Goal: Task Accomplishment & Management: Complete application form

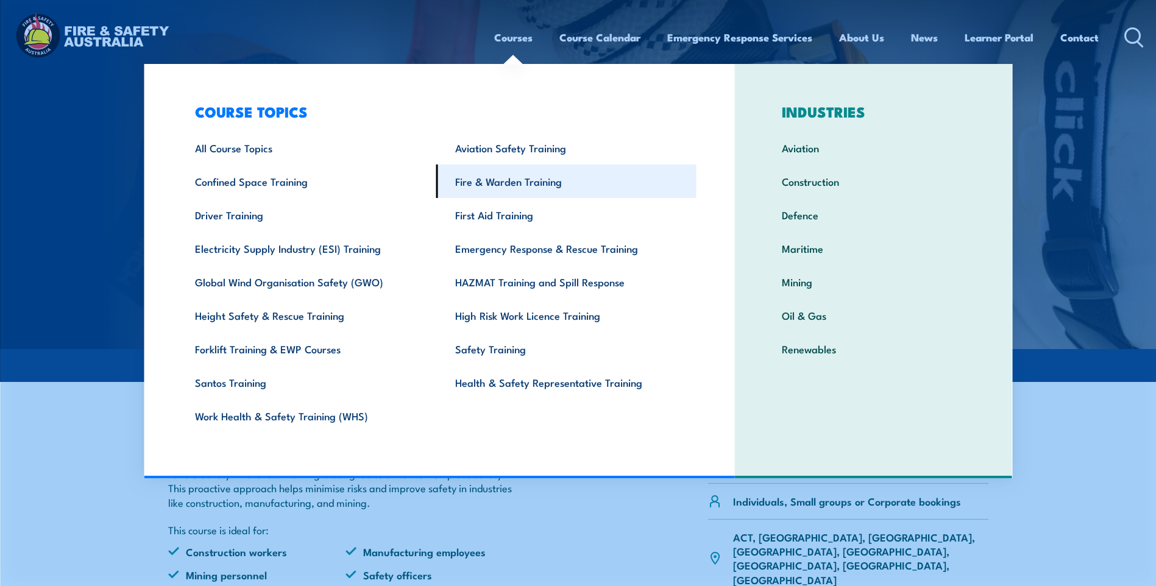
click at [491, 184] on link "Fire & Warden Training" at bounding box center [566, 182] width 260 height 34
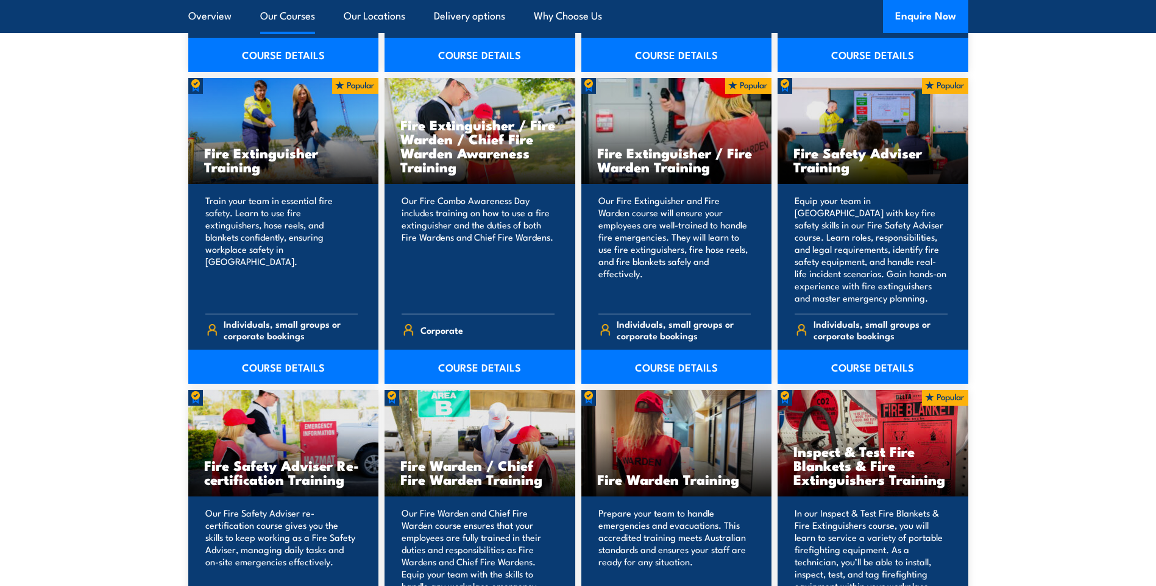
scroll to position [1280, 0]
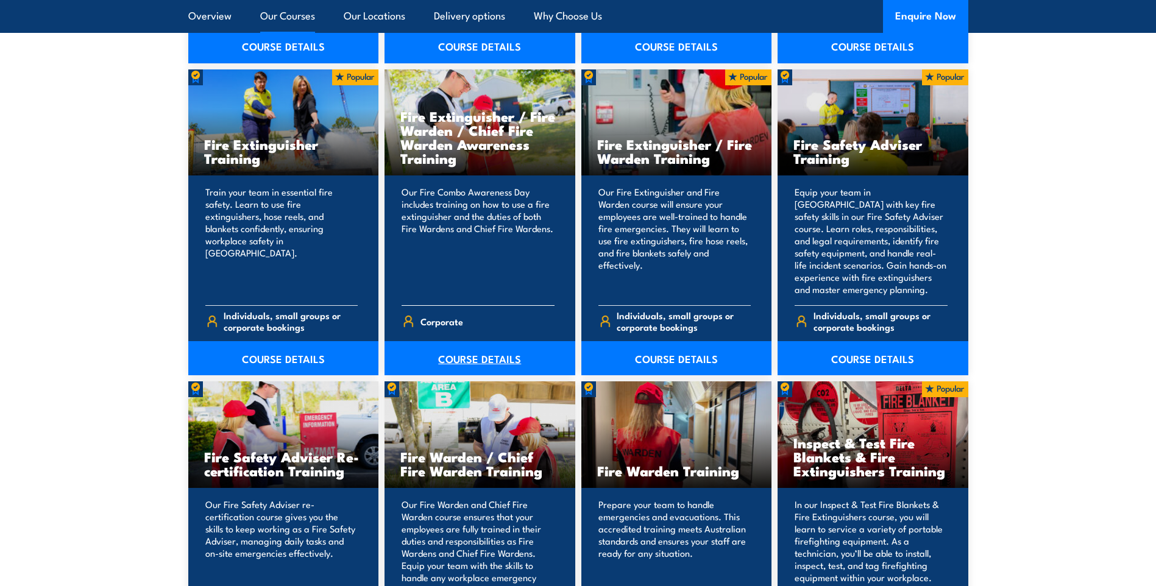
click at [448, 361] on link "COURSE DETAILS" at bounding box center [479, 358] width 191 height 34
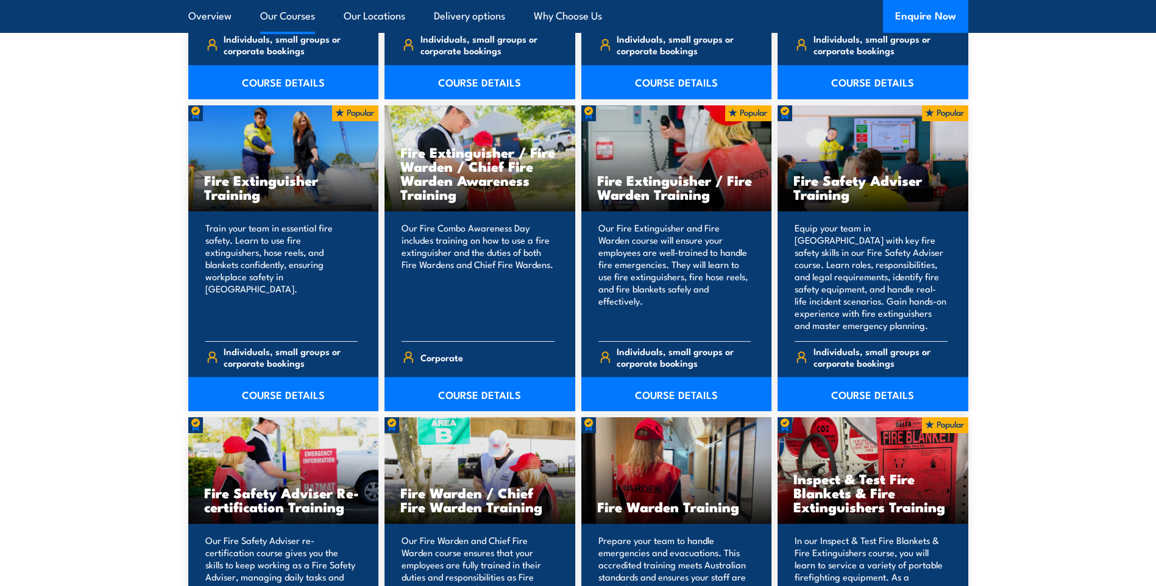
scroll to position [1280, 0]
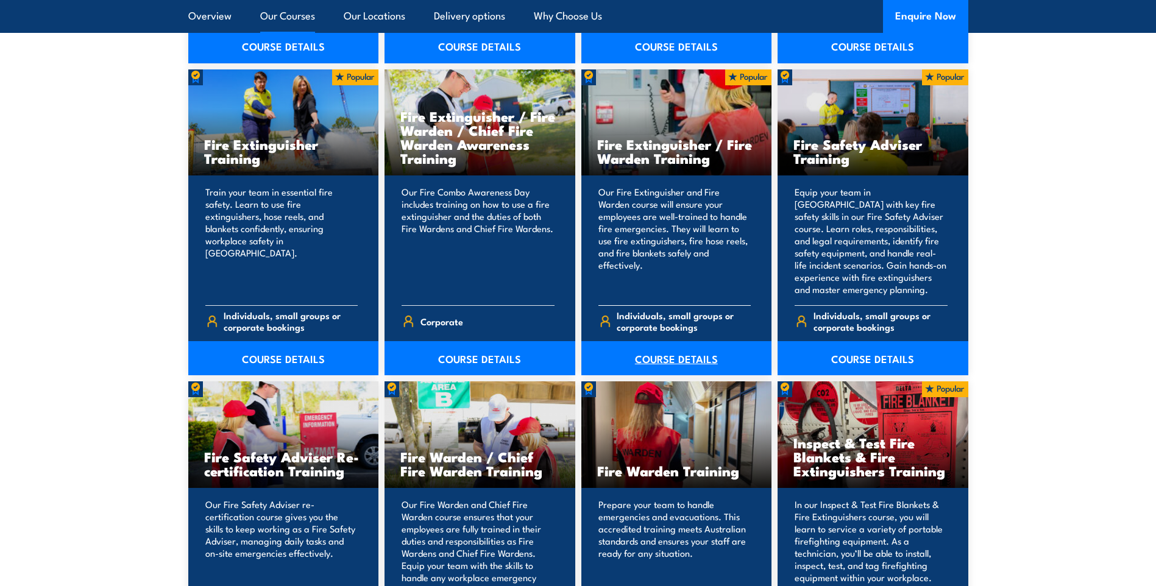
click at [655, 357] on link "COURSE DETAILS" at bounding box center [676, 358] width 191 height 34
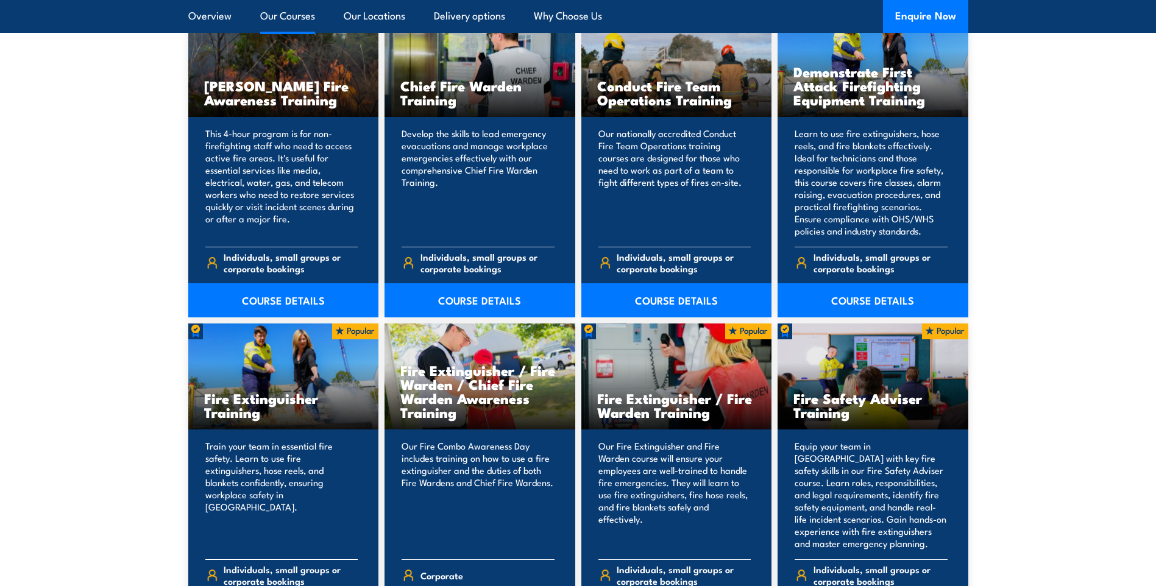
scroll to position [1036, 0]
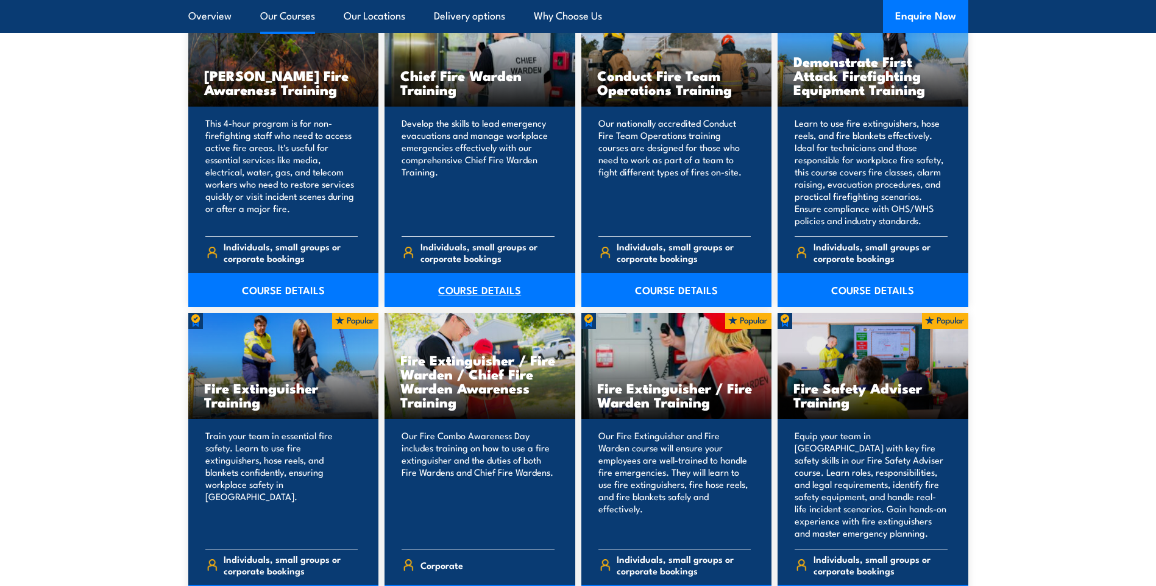
click at [456, 291] on link "COURSE DETAILS" at bounding box center [479, 290] width 191 height 34
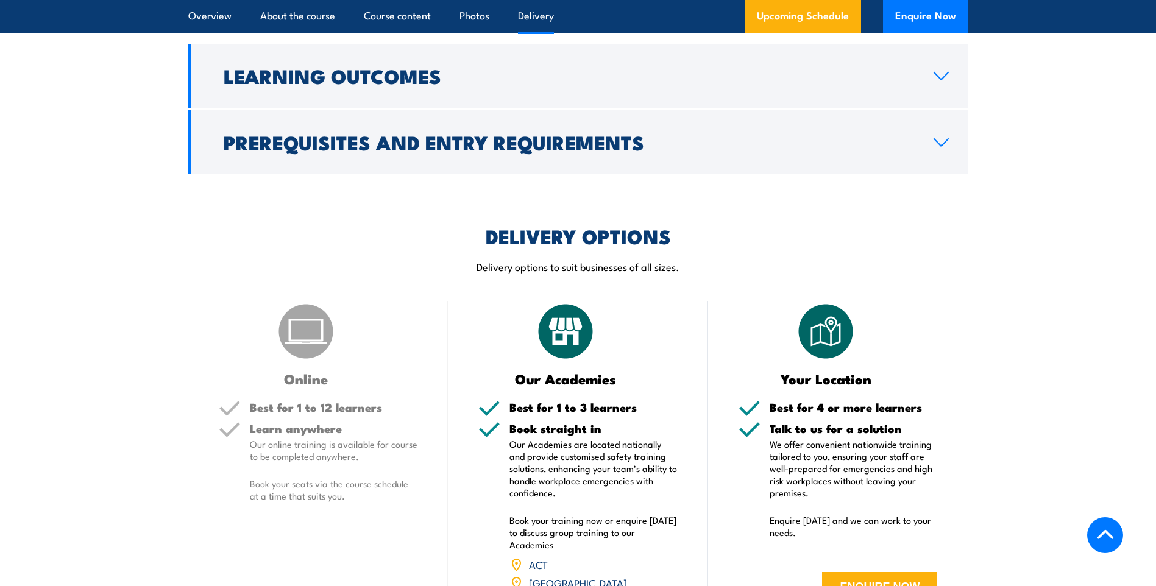
scroll to position [1584, 0]
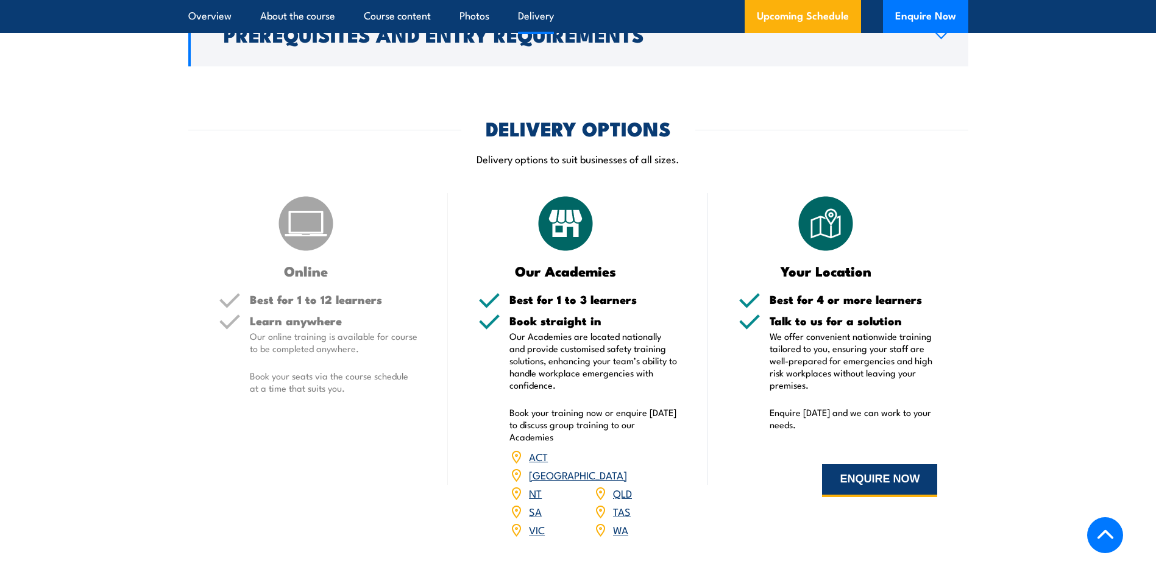
click at [896, 483] on button "ENQUIRE NOW" at bounding box center [879, 480] width 115 height 33
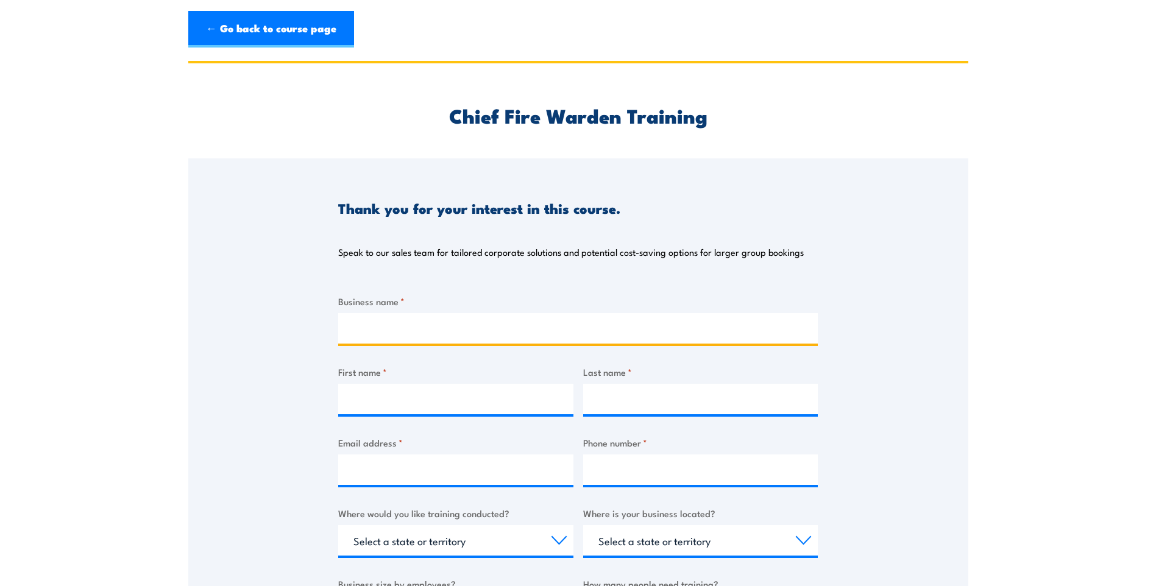
click at [404, 337] on input "Business name *" at bounding box center [578, 328] width 480 height 30
click at [523, 318] on input "Business name *" at bounding box center [578, 328] width 480 height 30
type input "p"
type input "Polyfoam brisbane"
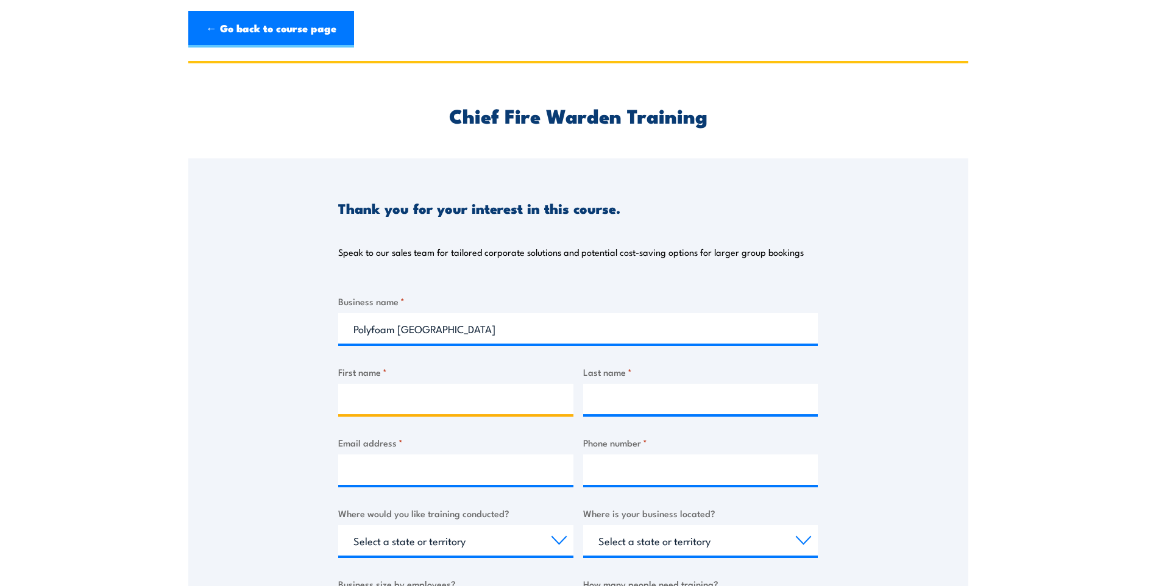
click at [393, 392] on input "First name *" at bounding box center [455, 399] width 235 height 30
type input "Brooke"
type input "Phillips"
click at [377, 467] on input "Email address *" at bounding box center [455, 470] width 235 height 30
type input "purchasingqld@polyfoam.com.au"
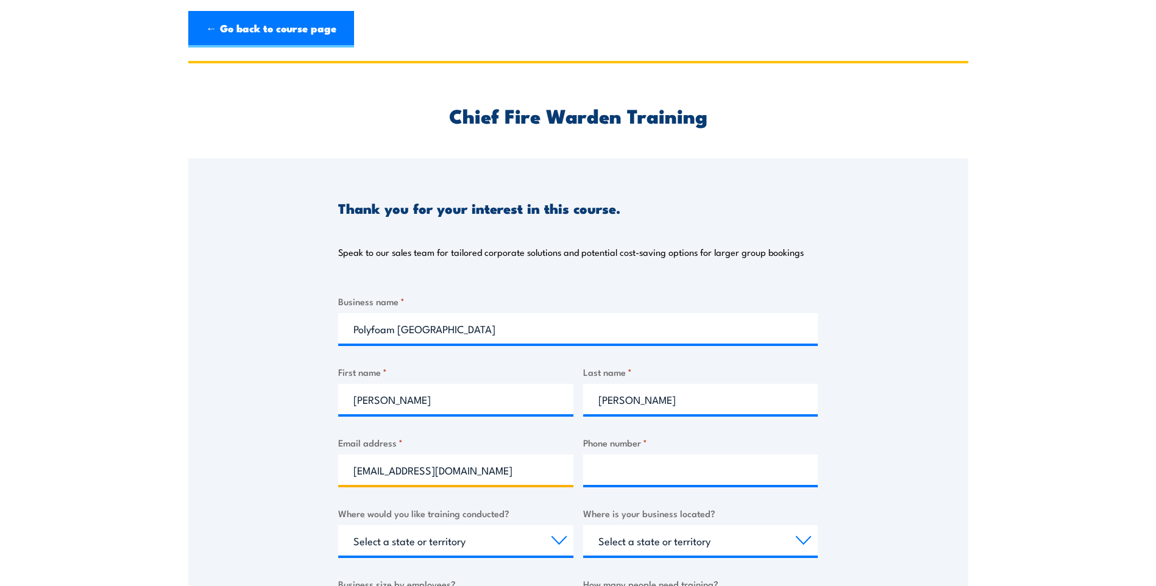
type input "33908955"
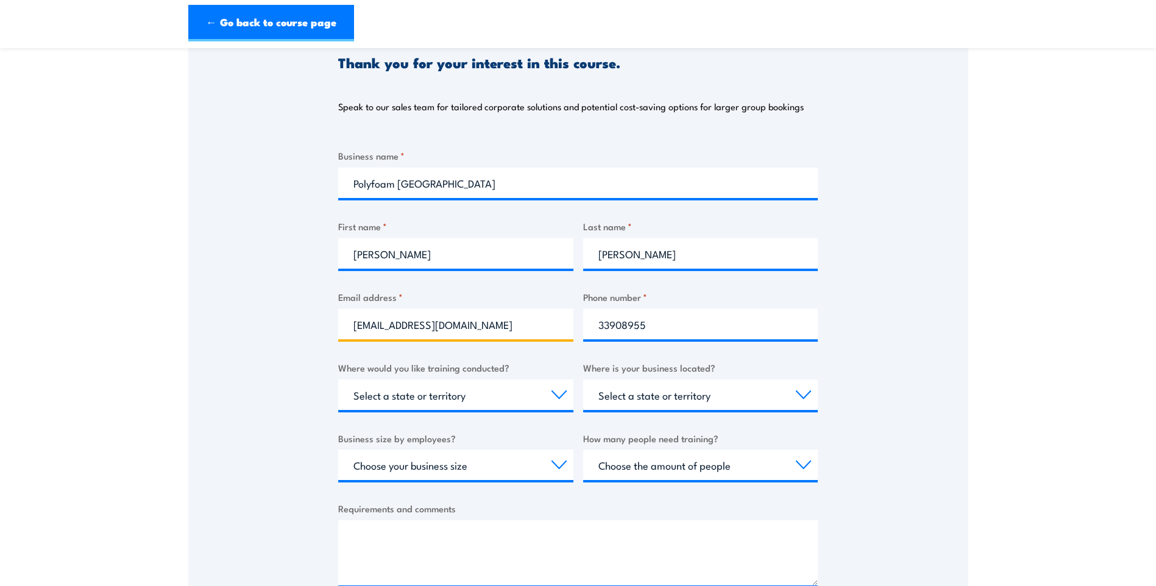
scroll to position [183, 0]
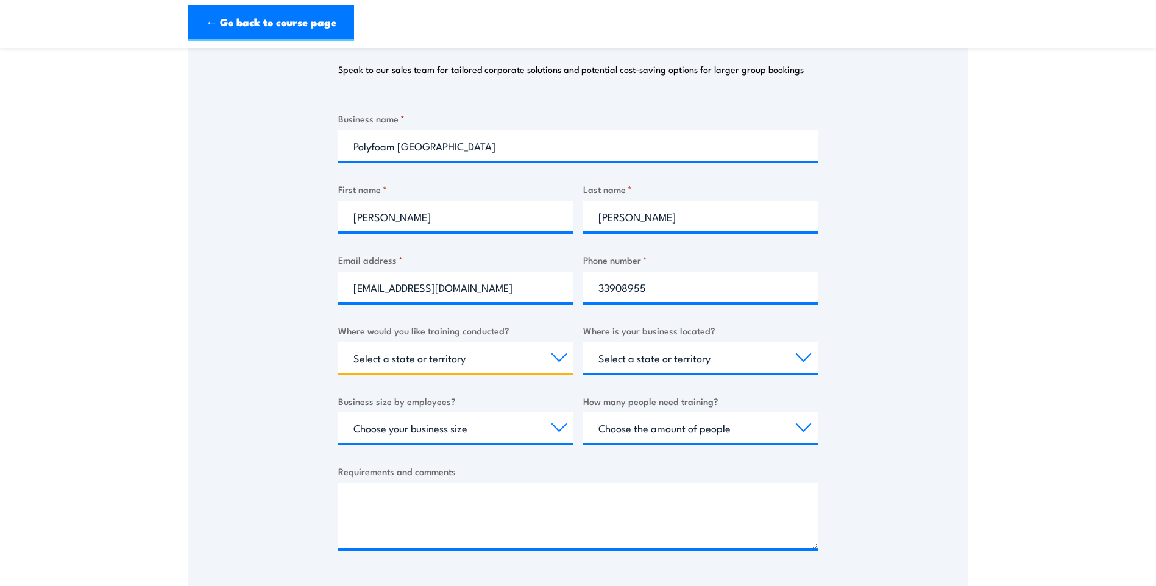
click at [557, 357] on select "Select a state or territory Nationally - multiple locations QLD NSW VIC SA ACT …" at bounding box center [455, 357] width 235 height 30
select select "QLD"
click at [338, 342] on select "Select a state or territory Nationally - multiple locations QLD NSW VIC SA ACT …" at bounding box center [455, 357] width 235 height 30
click at [789, 358] on select "Select a state or territory QLD NSW VIC SA ACT WA TAS NT" at bounding box center [700, 357] width 235 height 30
select select "QLD"
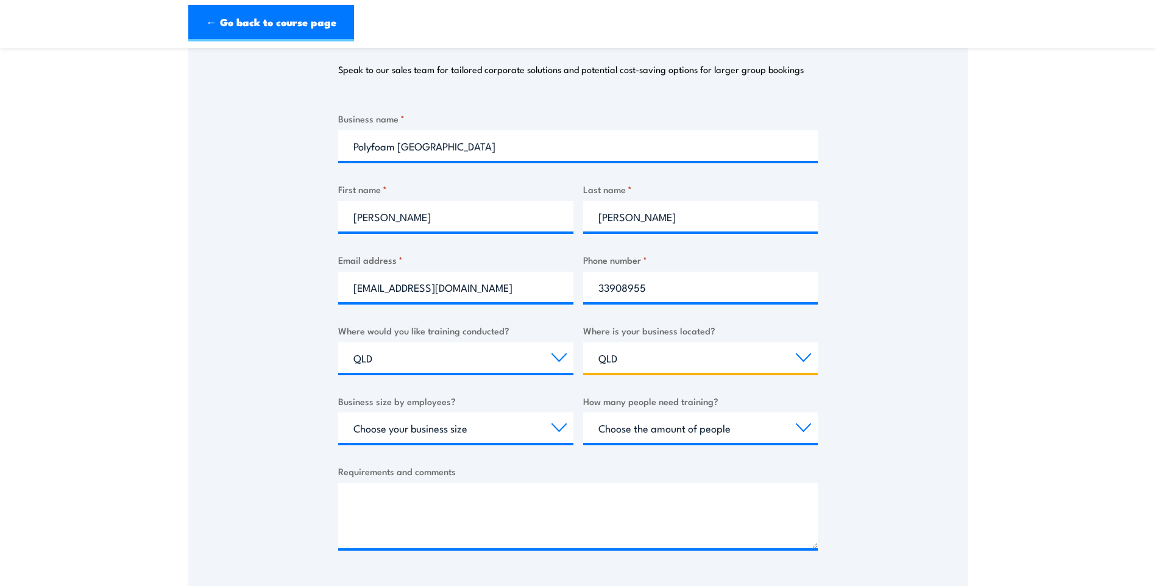
click at [583, 342] on select "Select a state or territory QLD NSW VIC SA ACT WA TAS NT" at bounding box center [700, 357] width 235 height 30
click at [564, 425] on select "Choose your business size 1 to 19 20 to 199 200+" at bounding box center [455, 428] width 235 height 30
select select "20 to 199"
click at [338, 413] on select "Choose your business size 1 to 19 20 to 199 200+" at bounding box center [455, 428] width 235 height 30
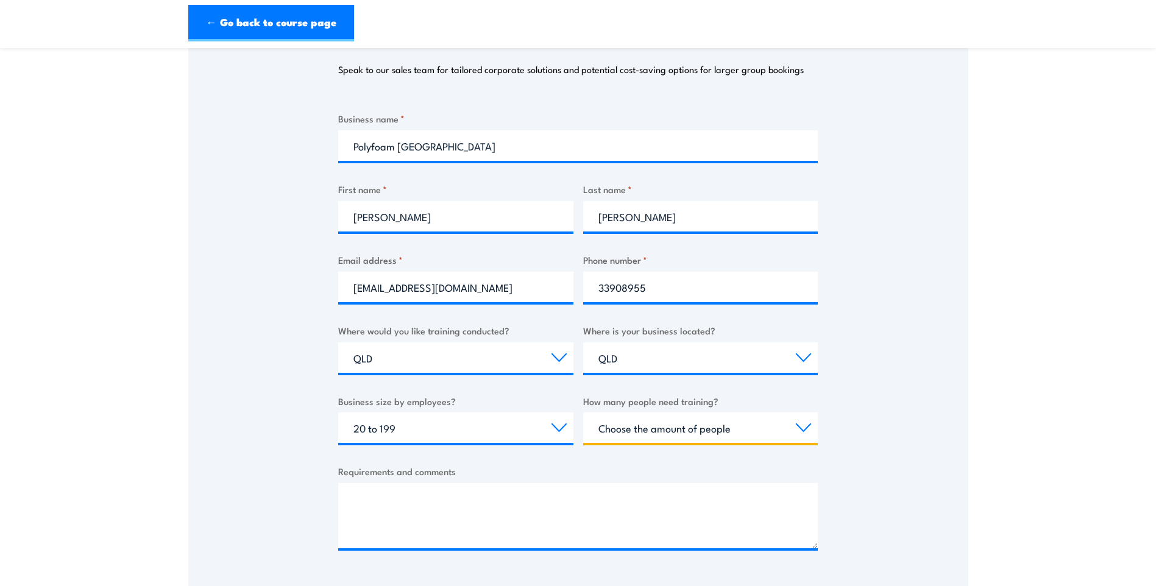
click at [804, 428] on select "Choose the amount of people 1 to 4 5 to 19 20+" at bounding box center [700, 428] width 235 height 30
select select "20+"
click at [583, 413] on select "Choose the amount of people 1 to 4 5 to 19 20+" at bounding box center [700, 428] width 235 height 30
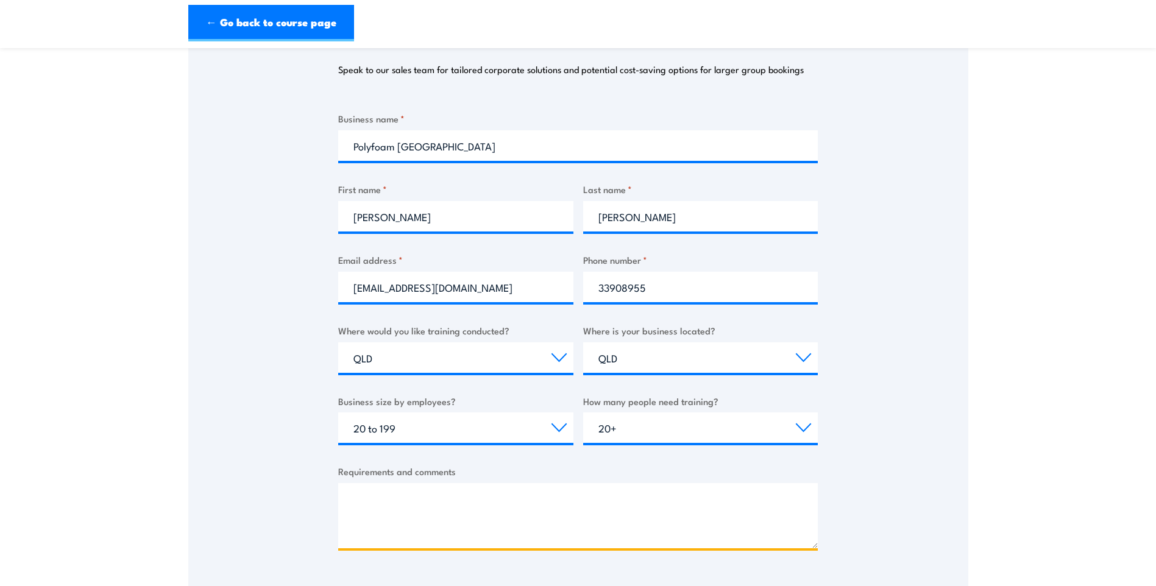
click at [364, 500] on textarea "Requirements and comments" at bounding box center [578, 515] width 480 height 65
click at [366, 527] on textarea "Could you please quote to do the following training at site in darra," at bounding box center [578, 515] width 480 height 65
click at [582, 497] on textarea "Could you please quote to do the following training at site in darra, cpr fire …" at bounding box center [578, 515] width 480 height 65
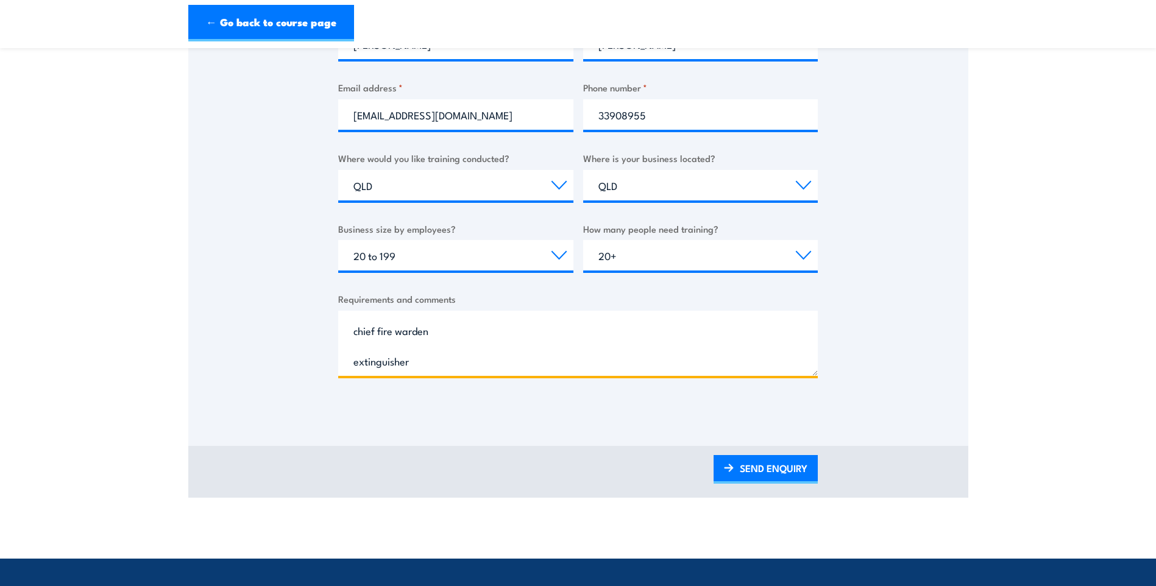
scroll to position [366, 0]
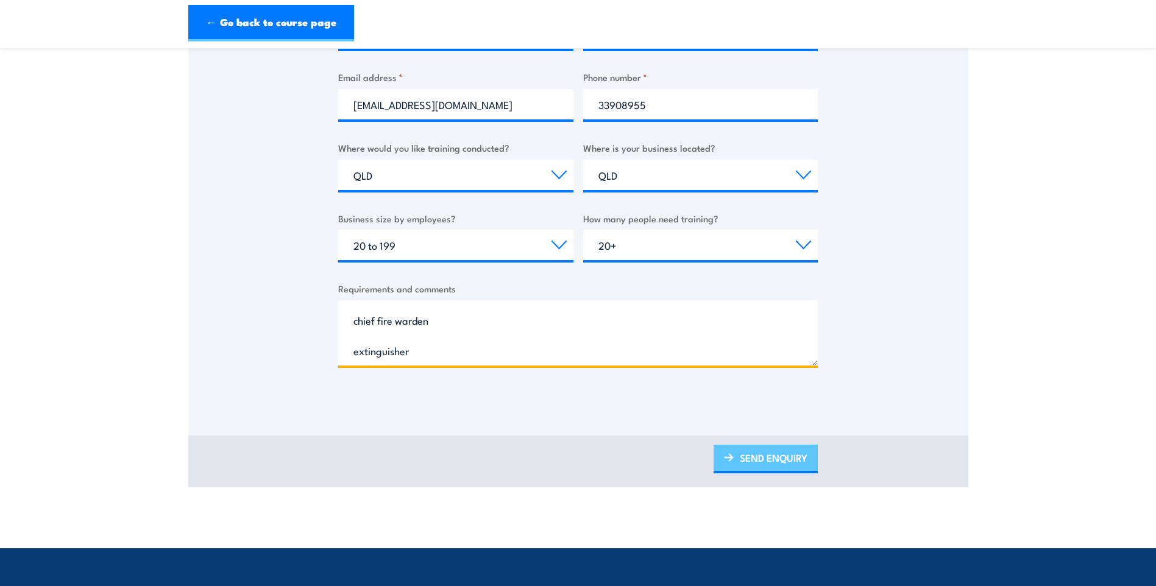
type textarea "Could you please quote to do the following training at site in darra, cpr fire …"
click at [763, 458] on link "SEND ENQUIRY" at bounding box center [766, 459] width 104 height 29
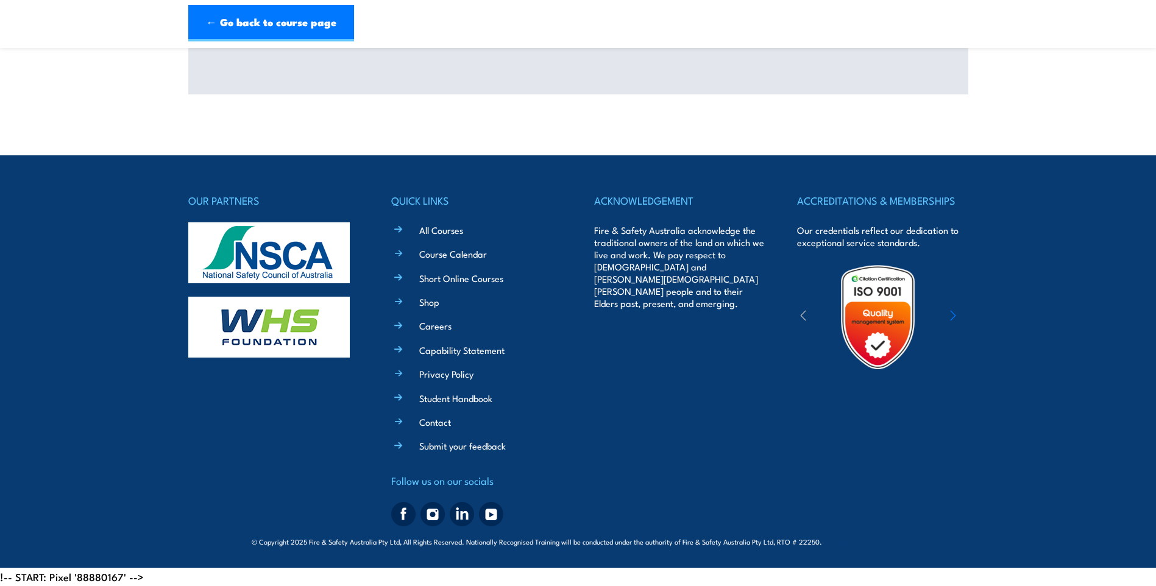
scroll to position [0, 0]
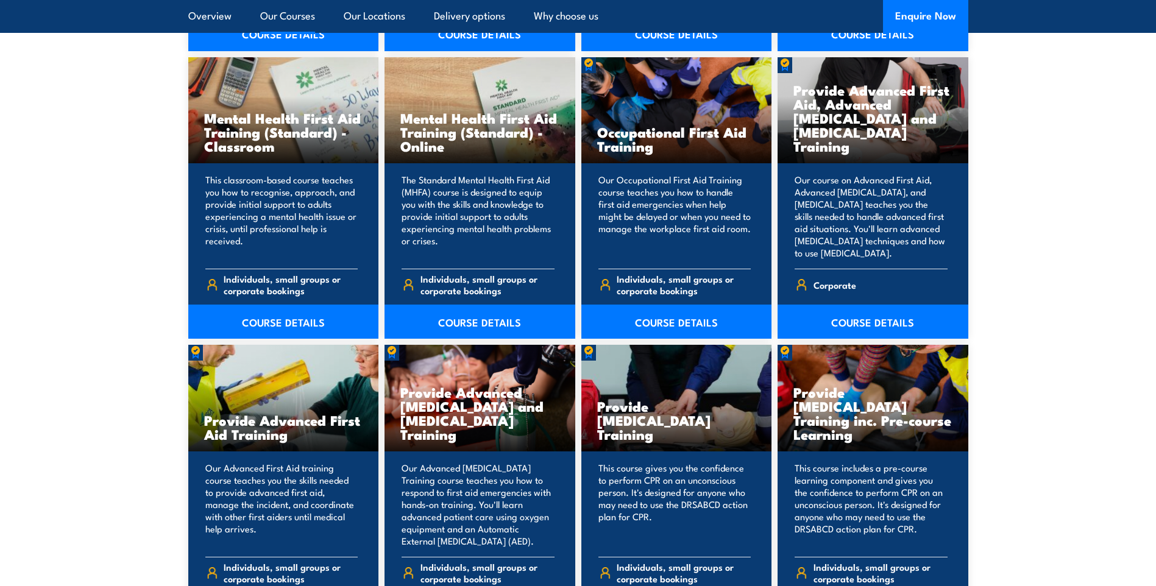
scroll to position [1401, 0]
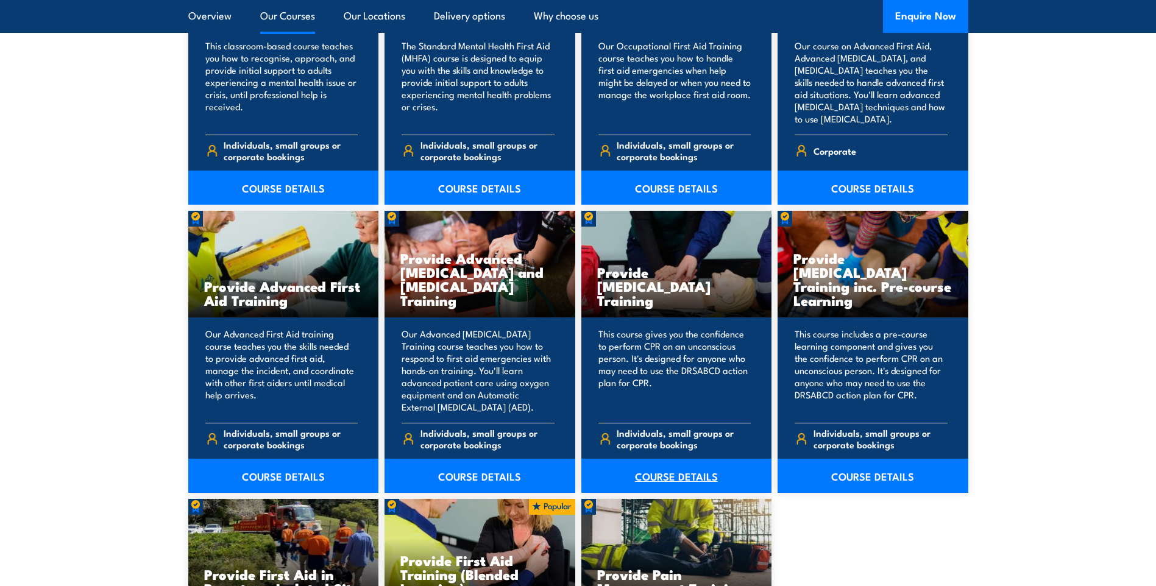
click at [660, 473] on link "COURSE DETAILS" at bounding box center [676, 476] width 191 height 34
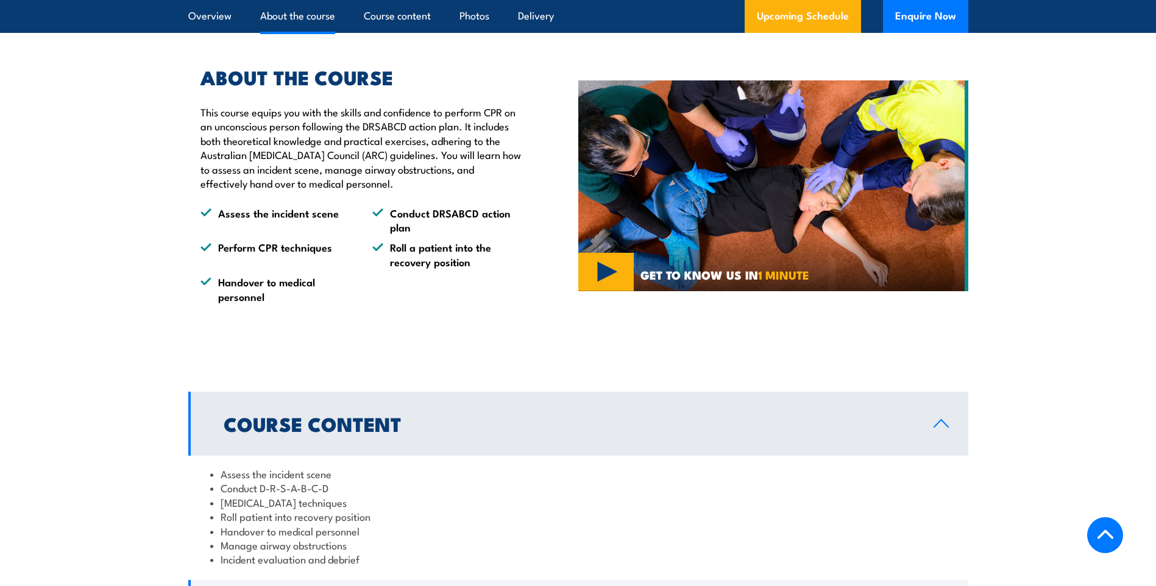
scroll to position [914, 0]
